Goal: Task Accomplishment & Management: Use online tool/utility

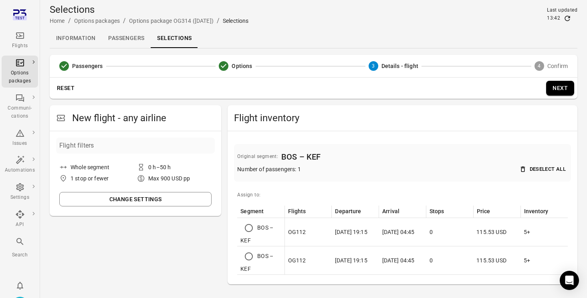
scroll to position [18, 0]
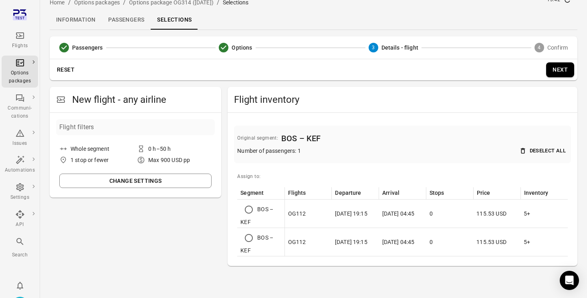
click at [174, 177] on button "Change settings" at bounding box center [135, 181] width 152 height 15
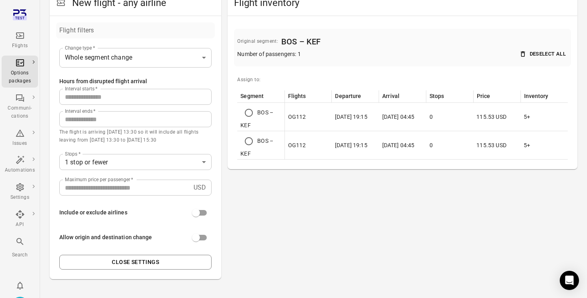
scroll to position [116, 0]
click at [106, 187] on input "***" at bounding box center [124, 187] width 131 height 16
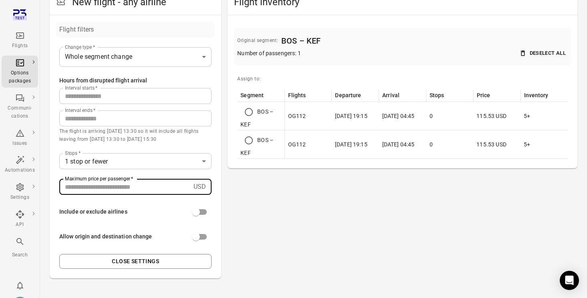
click at [106, 187] on input "***" at bounding box center [124, 187] width 131 height 16
type input "****"
click at [131, 256] on button "Close settings" at bounding box center [135, 261] width 152 height 15
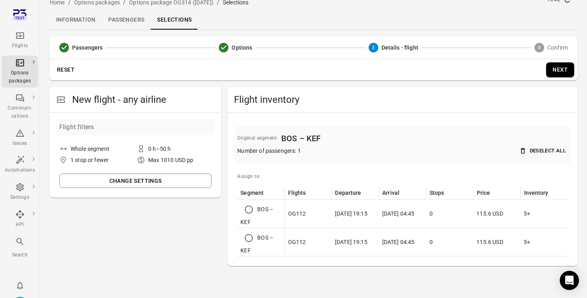
scroll to position [18, 0]
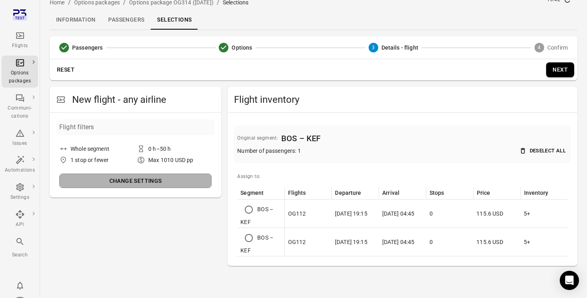
click at [186, 182] on button "Change settings" at bounding box center [135, 181] width 152 height 15
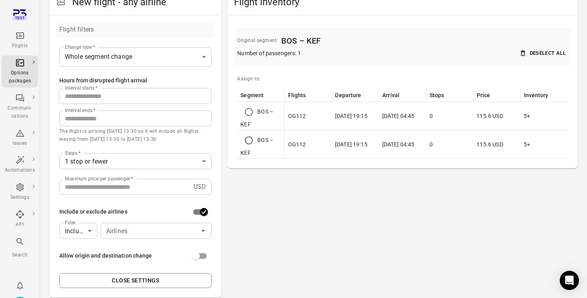
click at [123, 232] on input "Airlines" at bounding box center [149, 231] width 93 height 11
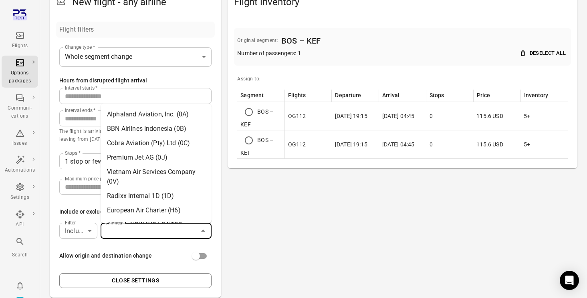
click at [133, 210] on li "European Air Charter (H6)" at bounding box center [156, 211] width 111 height 14
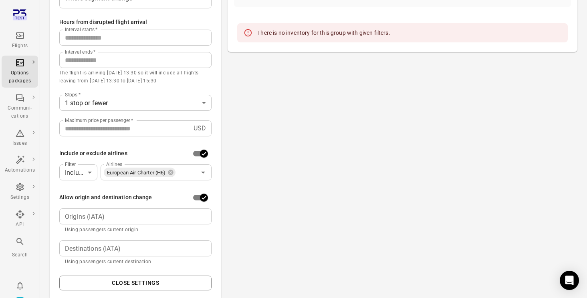
scroll to position [192, 0]
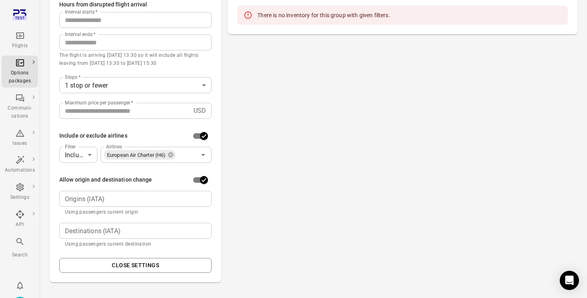
click at [111, 207] on div "Origins (IATA) Origins (IATA) Using passengers current origin" at bounding box center [135, 204] width 152 height 26
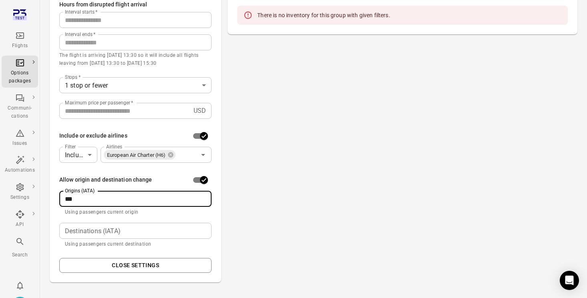
type input "***"
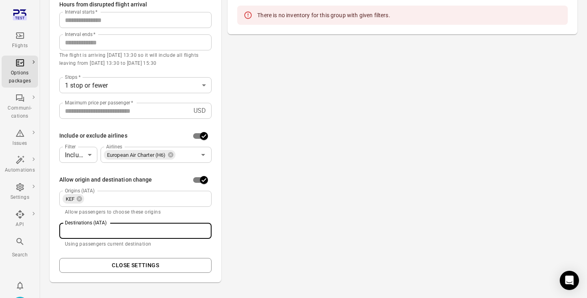
click at [103, 232] on input "Destinations (IATA)" at bounding box center [135, 231] width 146 height 11
type input "***"
click at [268, 241] on div "Flight inventory Original segment: BOS – KEF Number of passengers: 1 Deselect a…" at bounding box center [403, 98] width 350 height 370
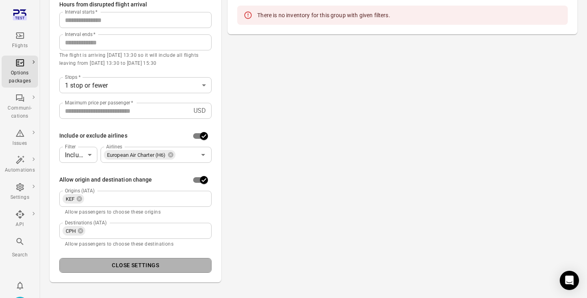
click at [132, 262] on button "Close settings" at bounding box center [135, 265] width 152 height 15
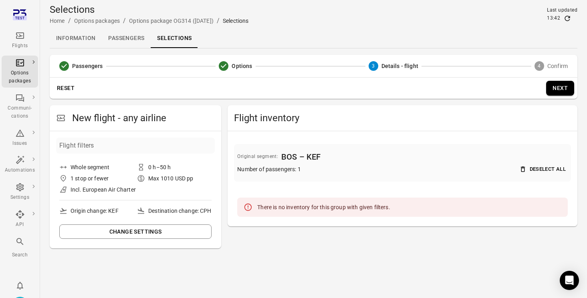
click at [153, 240] on button "Change settings" at bounding box center [135, 232] width 152 height 15
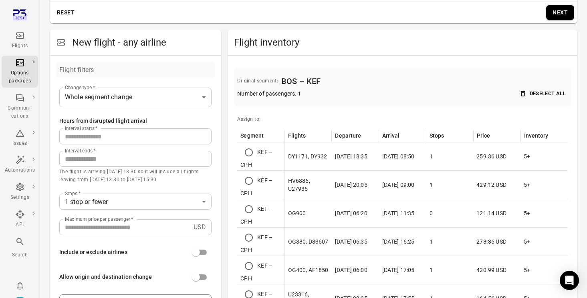
scroll to position [168, 0]
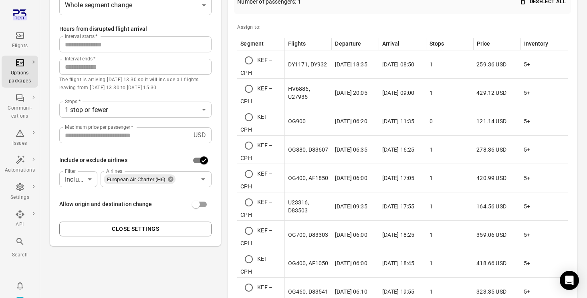
click at [173, 179] on icon at bounding box center [170, 179] width 5 height 5
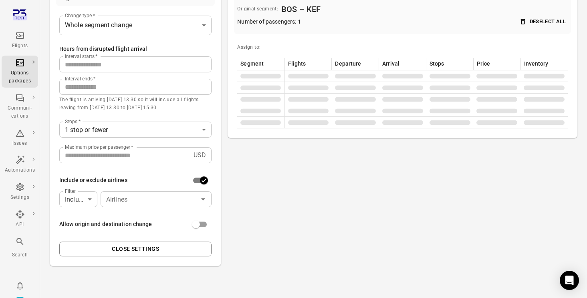
scroll to position [148, 0]
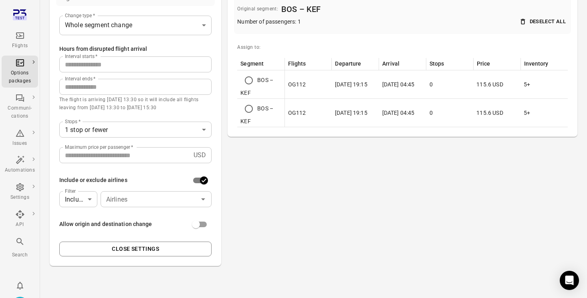
click at [135, 197] on input "Airlines" at bounding box center [149, 199] width 93 height 11
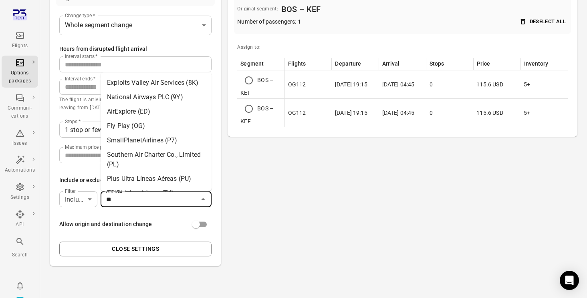
type input "***"
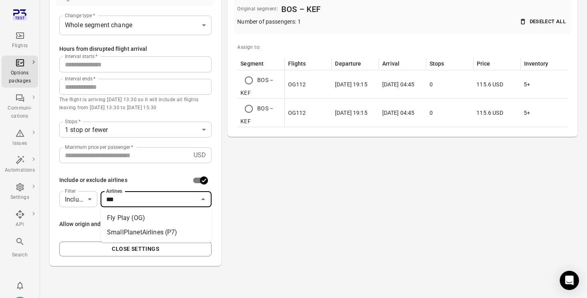
click at [155, 217] on li "Fly Play (OG)" at bounding box center [156, 218] width 111 height 14
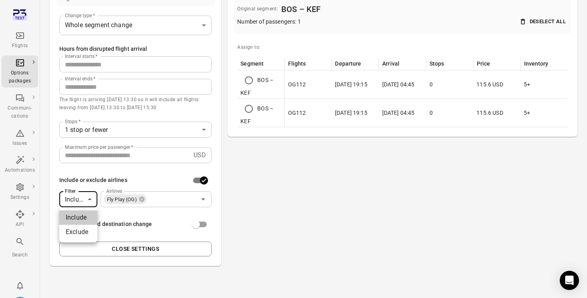
click at [94, 202] on body "**********" at bounding box center [293, 75] width 587 height 446
click at [75, 235] on li "Exclude" at bounding box center [78, 232] width 38 height 14
type input "*******"
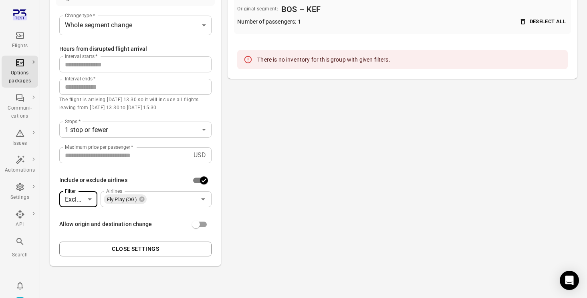
click at [145, 201] on div "Fly Play (OG)" at bounding box center [125, 200] width 43 height 10
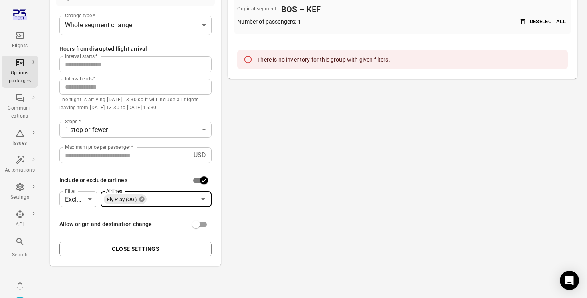
click at [142, 199] on icon at bounding box center [142, 199] width 6 height 6
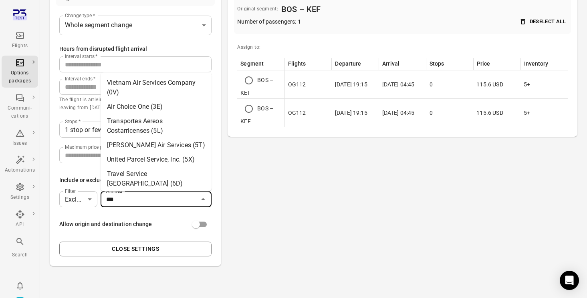
type input "****"
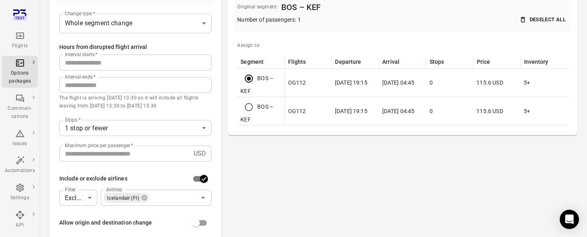
scroll to position [0, 0]
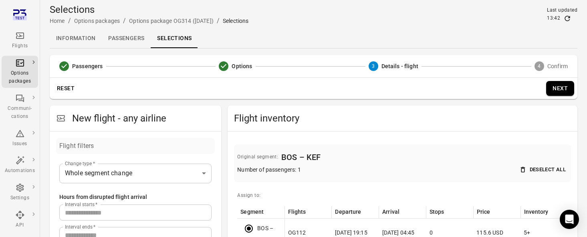
click at [556, 90] on button "Next" at bounding box center [560, 88] width 28 height 15
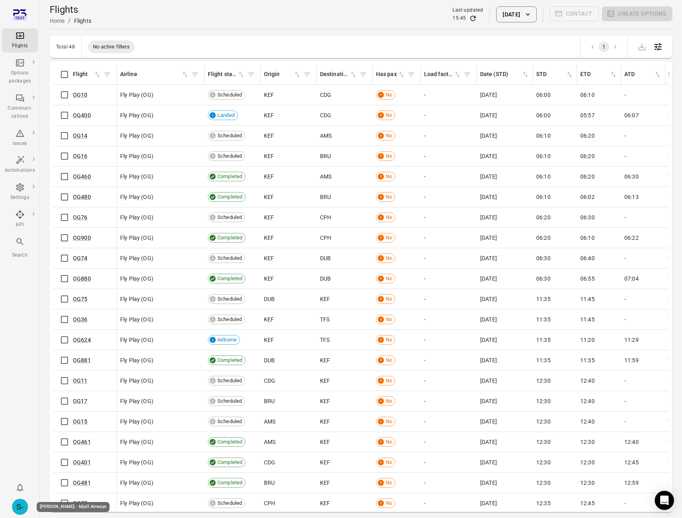
click at [22, 508] on div "S-" at bounding box center [20, 507] width 16 height 16
click at [47, 507] on button "Log out" at bounding box center [61, 505] width 60 height 15
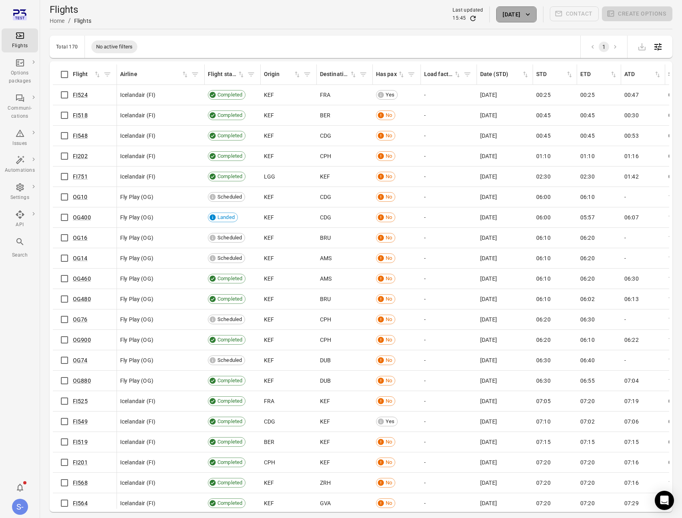
click at [512, 15] on button "12 Aug 2025" at bounding box center [516, 14] width 40 height 16
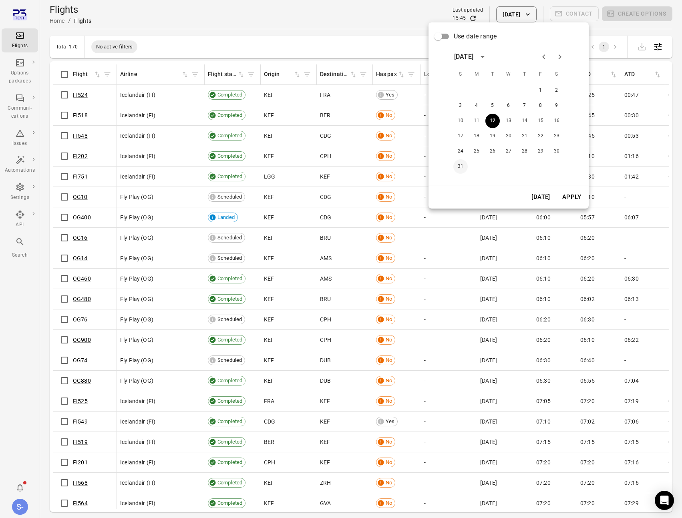
click at [463, 172] on button "31" at bounding box center [460, 166] width 14 height 14
click at [572, 195] on button "Apply" at bounding box center [572, 197] width 28 height 17
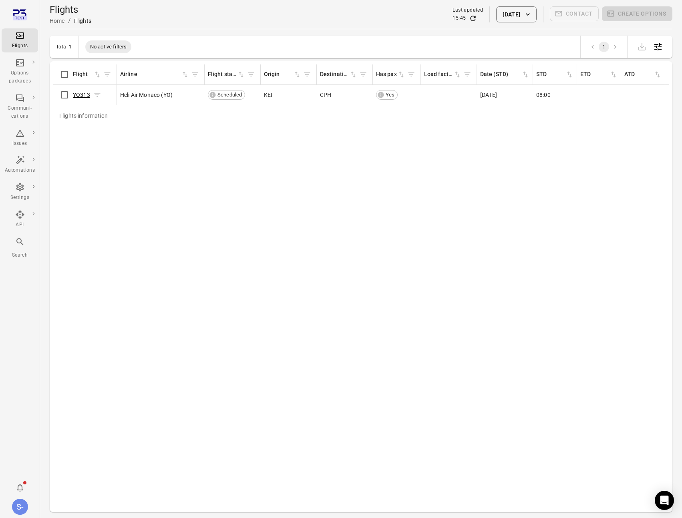
click at [77, 95] on link "YO313" at bounding box center [81, 95] width 17 height 6
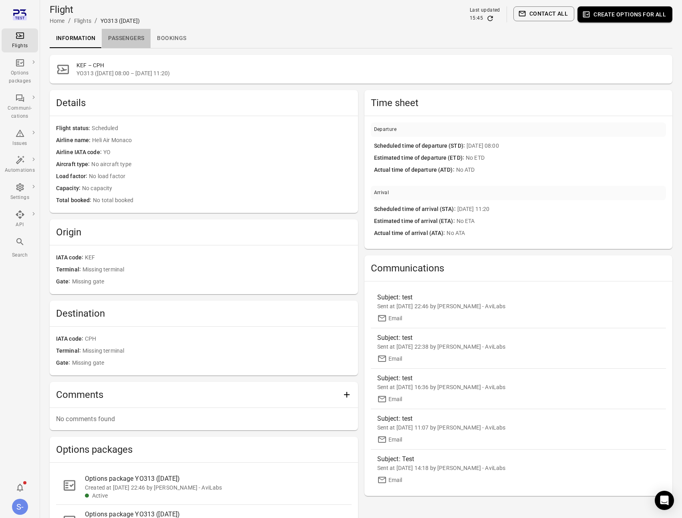
click at [141, 34] on link "Passengers" at bounding box center [126, 38] width 49 height 19
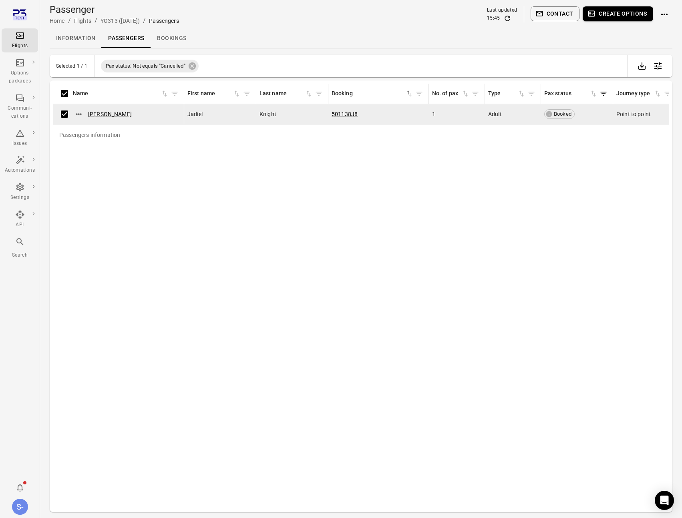
click at [616, 13] on button "Create options" at bounding box center [618, 13] width 71 height 15
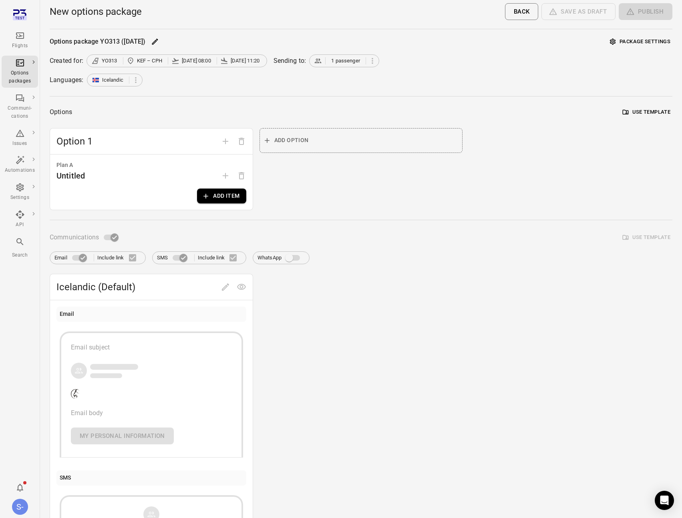
click at [229, 193] on button "Add item" at bounding box center [221, 196] width 49 height 15
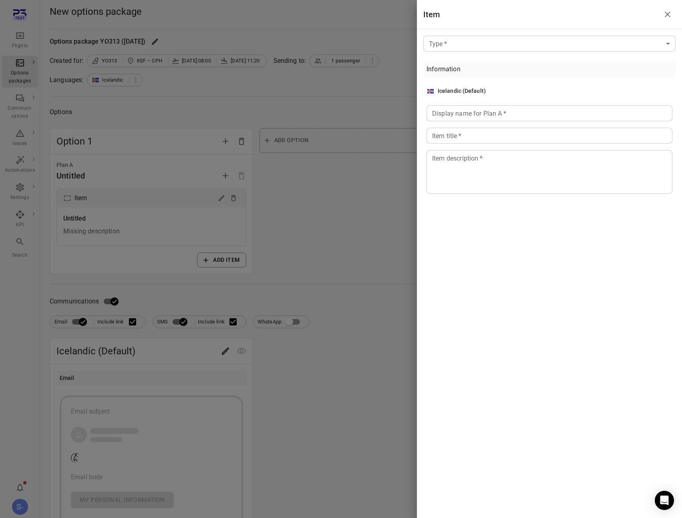
click at [537, 58] on div "Type   * ​ Type   * Information Icelandic (Default) Display name for Plan A   *…" at bounding box center [549, 116] width 265 height 174
click at [537, 50] on body "Flights Options packages Communi-cations Issues Automations Settings API Search…" at bounding box center [341, 349] width 682 height 698
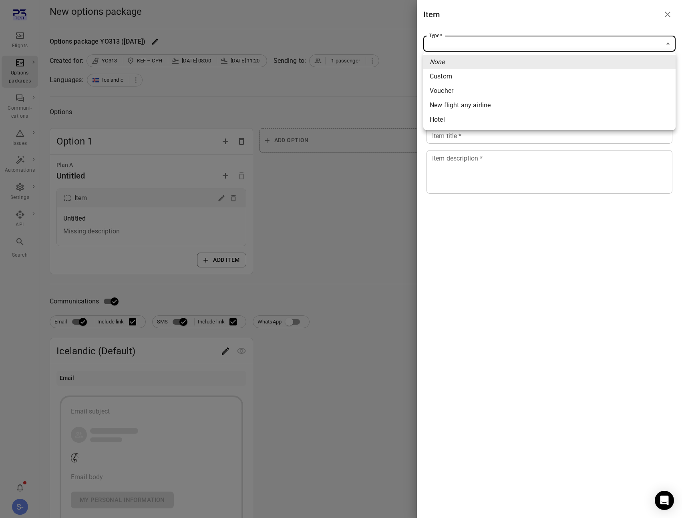
click at [514, 103] on span "New flight any airline" at bounding box center [550, 106] width 240 height 10
type input "**********"
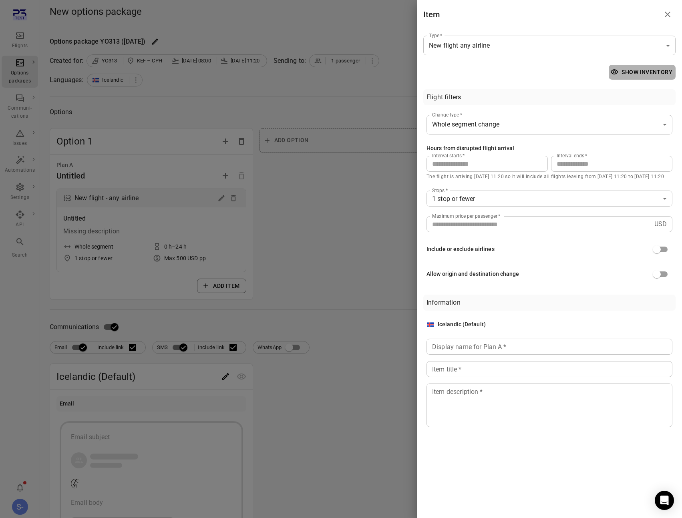
click at [652, 72] on button "Show inventory" at bounding box center [642, 72] width 67 height 15
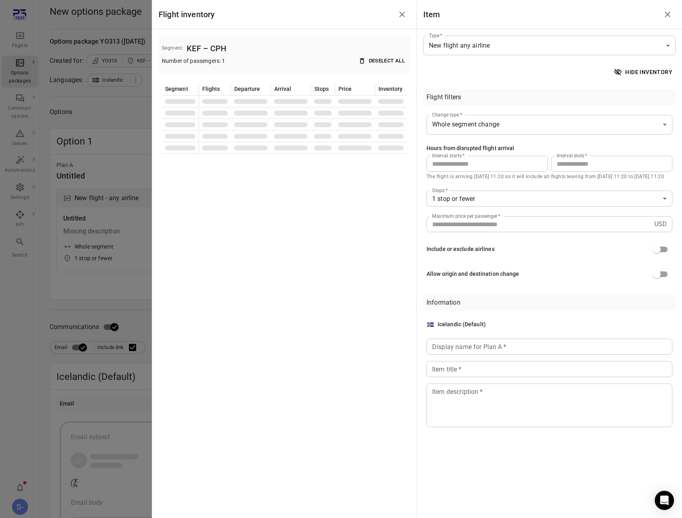
click at [462, 344] on input "Display name for Plan A   *" at bounding box center [550, 347] width 246 height 16
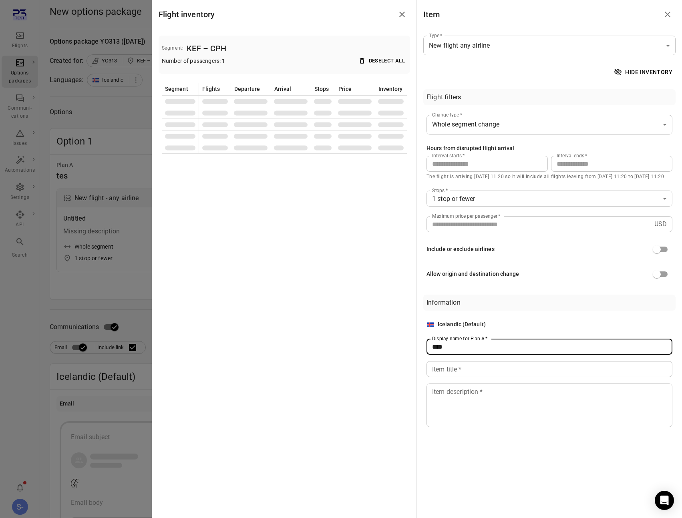
type input "****"
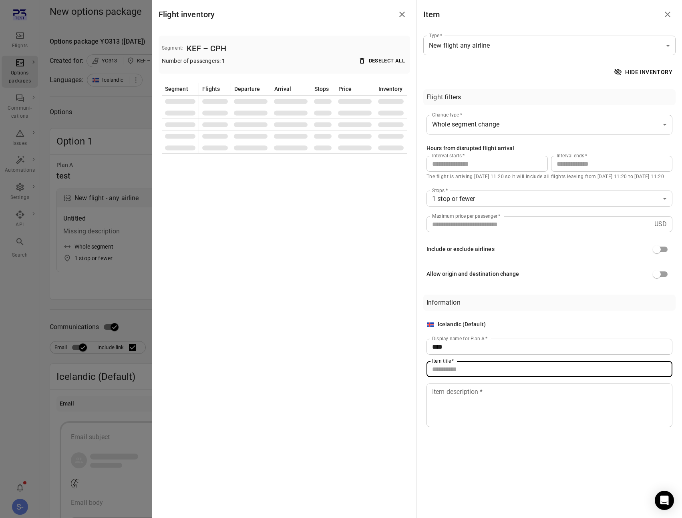
click at [452, 363] on div "Item title   * Item title   *" at bounding box center [550, 369] width 246 height 16
type input "****"
click at [451, 410] on textarea "Item description   *" at bounding box center [549, 405] width 235 height 37
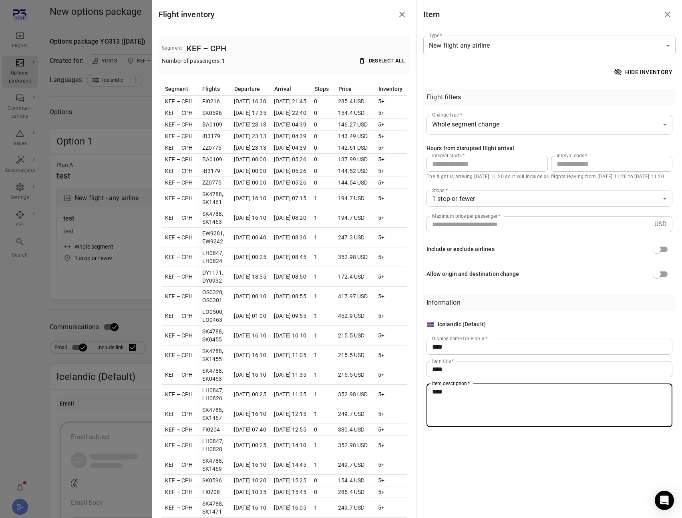
type textarea "****"
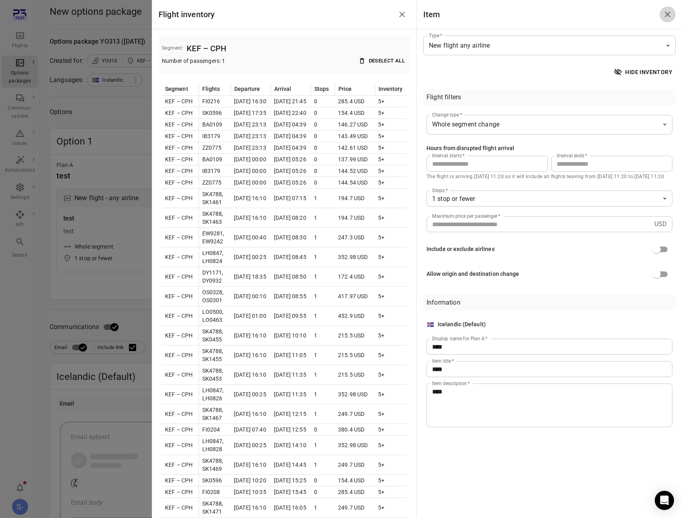
click at [669, 17] on icon "Close drawer" at bounding box center [668, 15] width 10 height 10
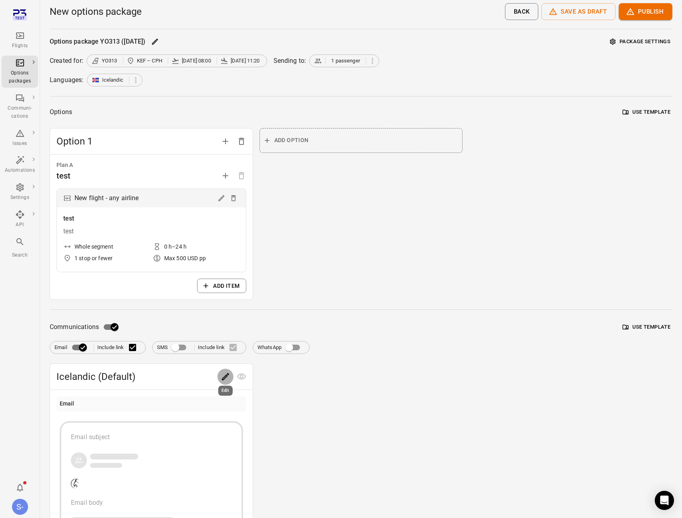
click at [229, 376] on icon "Edit" at bounding box center [226, 377] width 10 height 10
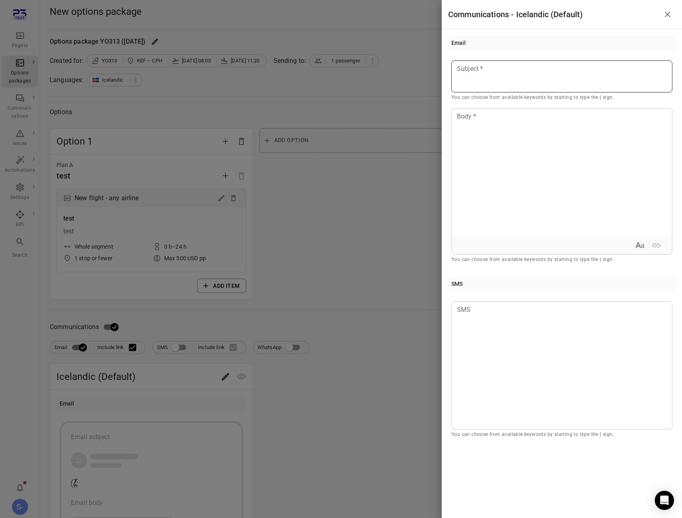
click at [490, 69] on p at bounding box center [561, 69] width 209 height 10
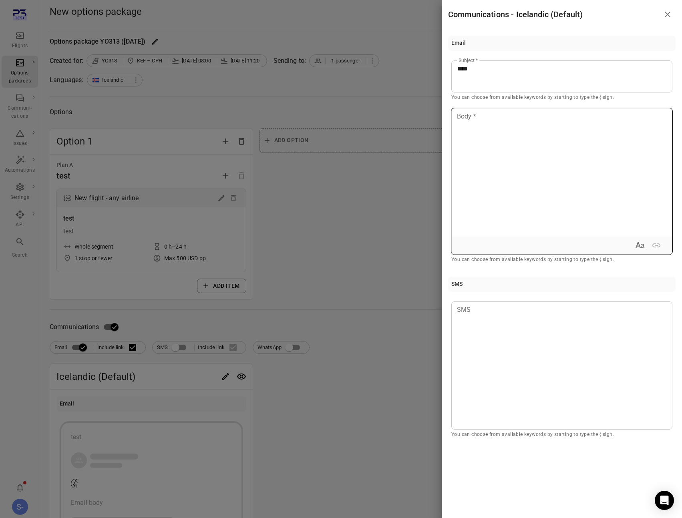
drag, startPoint x: 497, startPoint y: 150, endPoint x: 495, endPoint y: 163, distance: 12.9
click at [497, 150] on div at bounding box center [562, 173] width 220 height 128
click at [419, 223] on div at bounding box center [341, 259] width 682 height 518
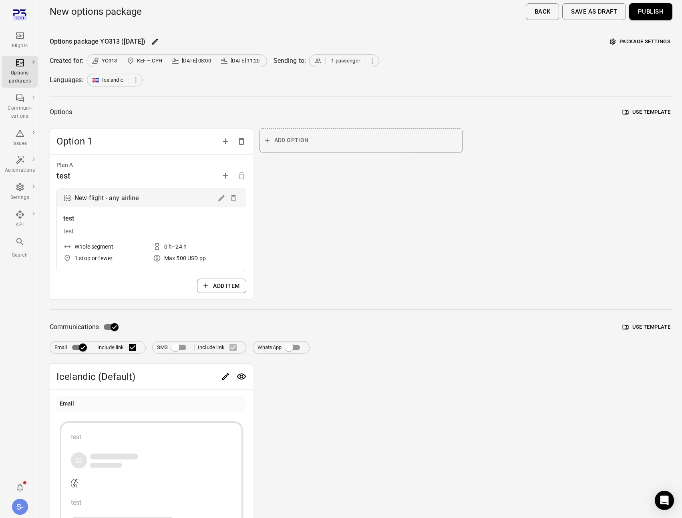
click at [653, 16] on button "Publish" at bounding box center [650, 11] width 43 height 17
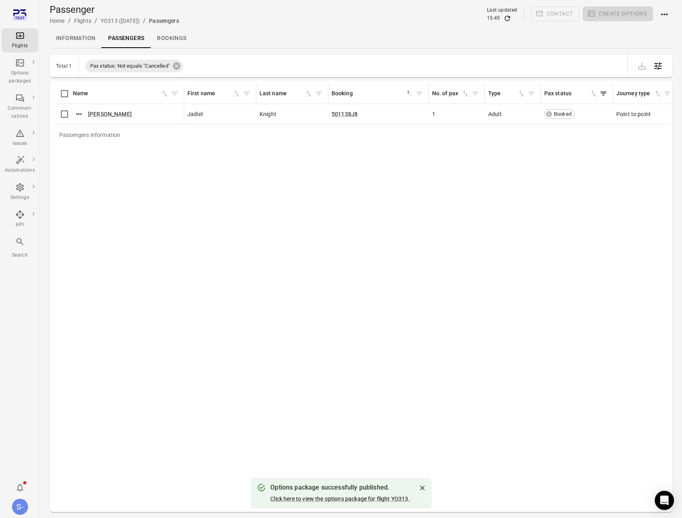
click at [310, 244] on div "Passengers information Name First name Last name Booking sorted ascending No. o…" at bounding box center [361, 296] width 617 height 425
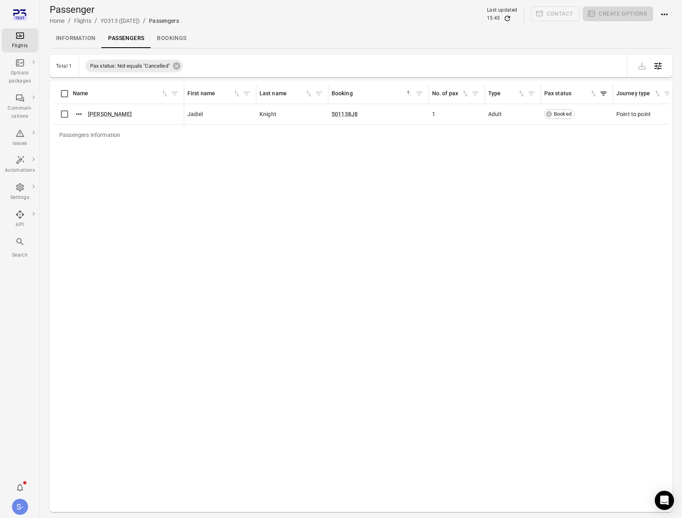
click at [471, 156] on div "Passengers information Name First name Last name Booking sorted ascending No. o…" at bounding box center [361, 296] width 617 height 425
click at [480, 318] on div "Passengers information Name First name Last name Booking sorted ascending No. o…" at bounding box center [361, 296] width 617 height 425
click at [277, 188] on div "Passengers information Name First name Last name Booking sorted ascending No. o…" at bounding box center [361, 296] width 617 height 425
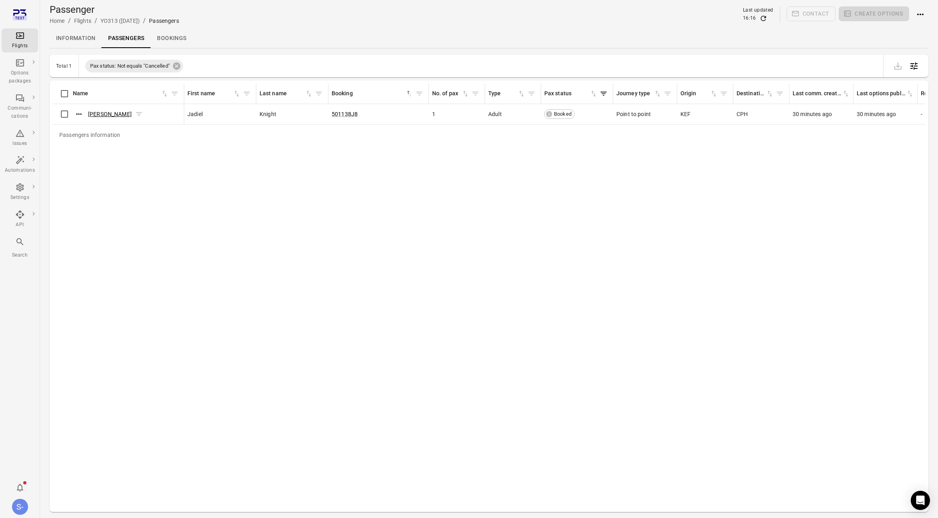
click at [108, 115] on link "Jadiel Knight" at bounding box center [110, 114] width 44 height 6
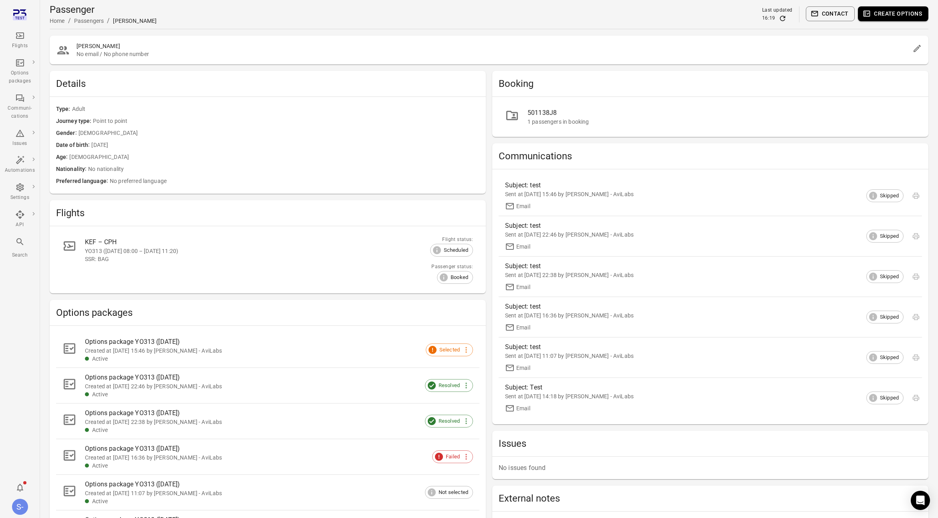
click at [179, 352] on div "Created at 12 Aug 2025 15:46 by Sólberg - AviLabs" at bounding box center [272, 351] width 375 height 8
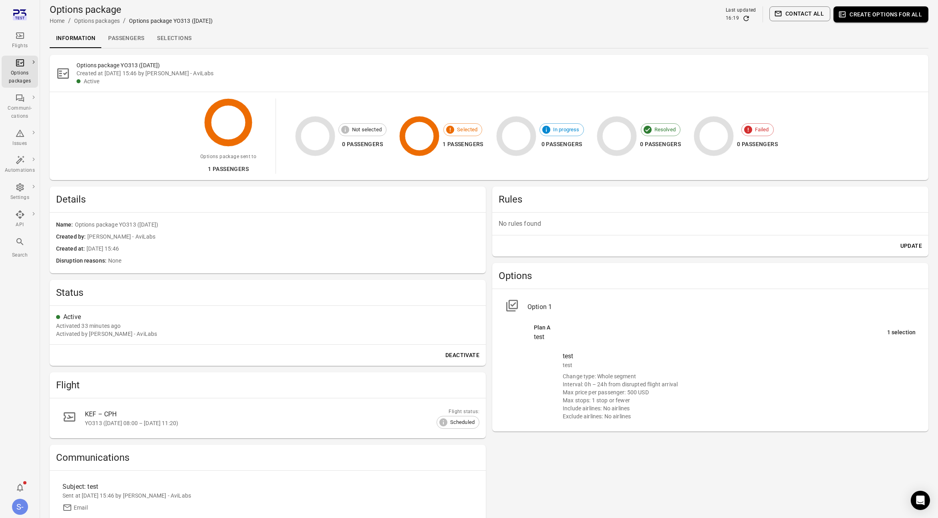
click at [128, 34] on link "Passengers" at bounding box center [126, 38] width 49 height 19
